Goal: Task Accomplishment & Management: Use online tool/utility

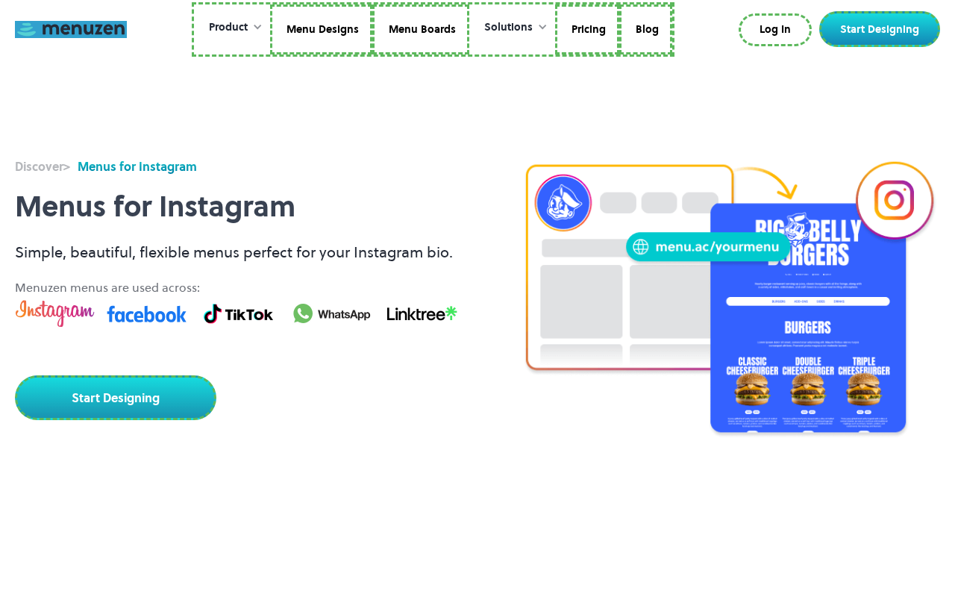
click at [71, 29] on link at bounding box center [71, 29] width 112 height 17
click at [322, 29] on link "Menu Designs" at bounding box center [321, 29] width 102 height 51
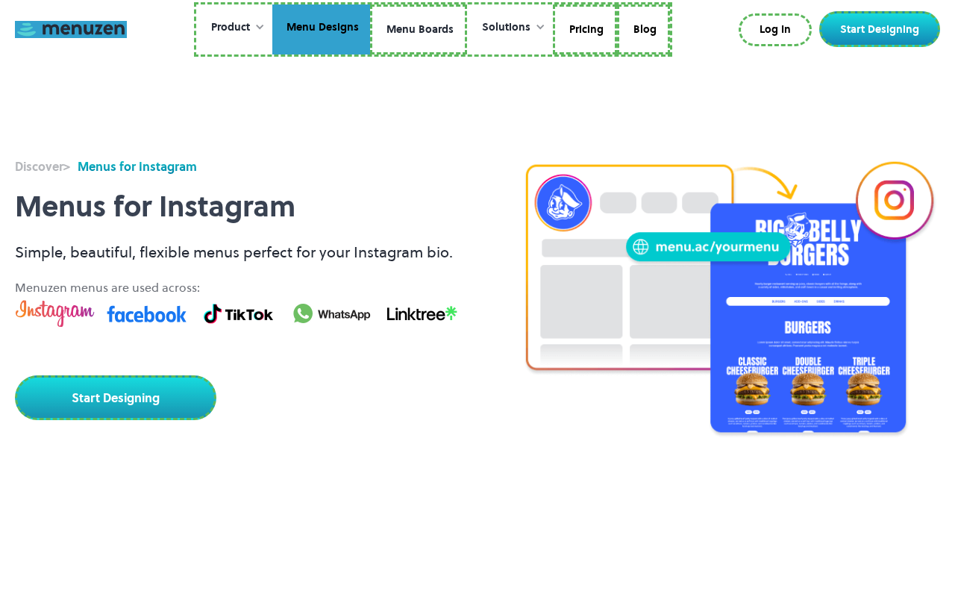
click at [418, 29] on link "Menu Boards" at bounding box center [418, 29] width 97 height 51
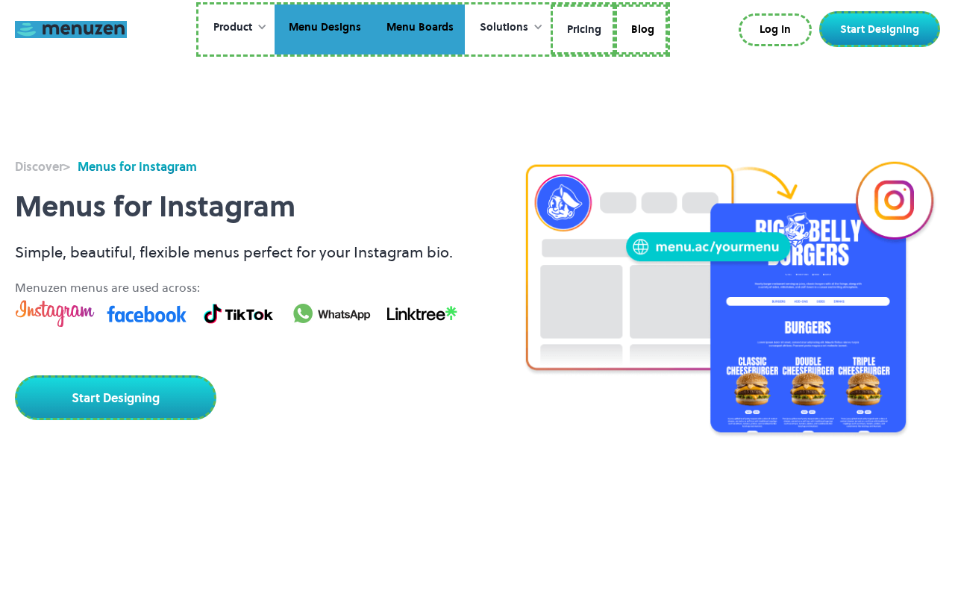
click at [581, 29] on link "Pricing" at bounding box center [583, 29] width 64 height 51
click at [639, 27] on link "Blog" at bounding box center [639, 29] width 53 height 51
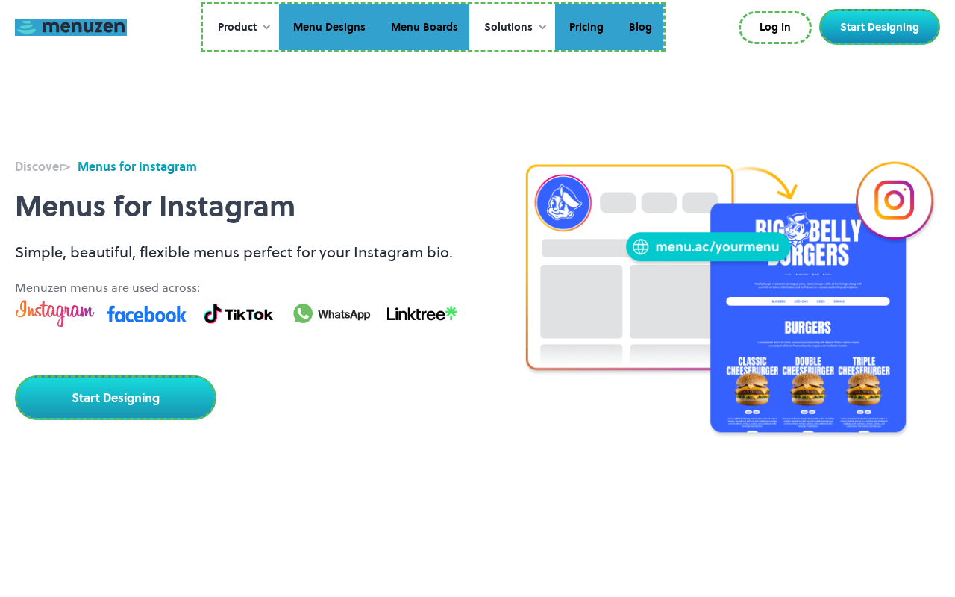
click at [778, 28] on link "Log In" at bounding box center [775, 27] width 73 height 33
click at [883, 27] on link "Start Designing" at bounding box center [879, 27] width 121 height 36
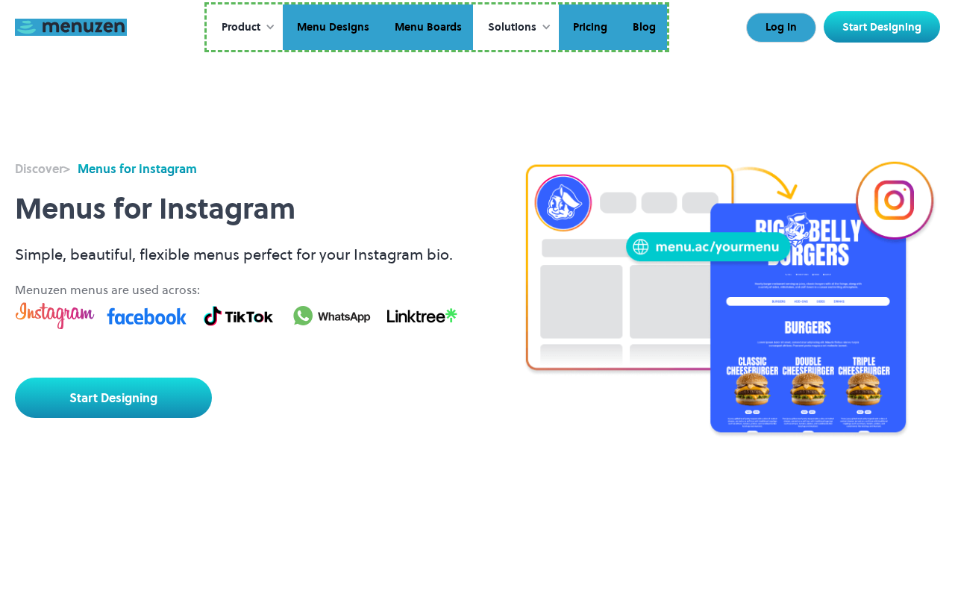
click at [113, 378] on link "Start Designing" at bounding box center [113, 398] width 197 height 40
